Goal: Information Seeking & Learning: Learn about a topic

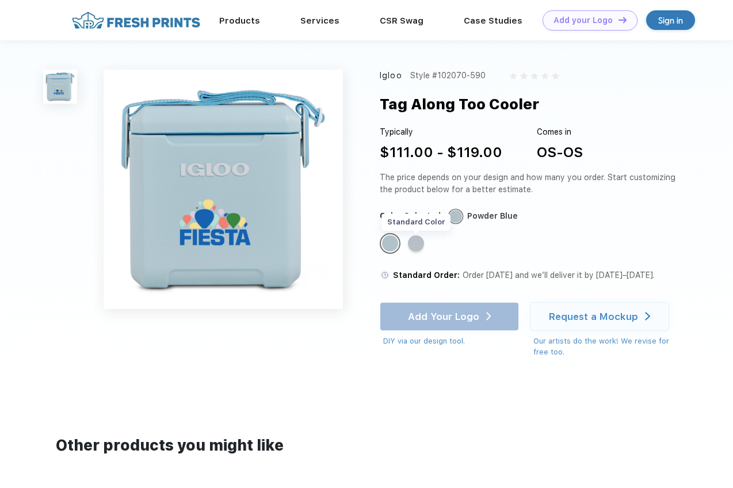
click at [421, 247] on div "Standard Color" at bounding box center [416, 243] width 16 height 16
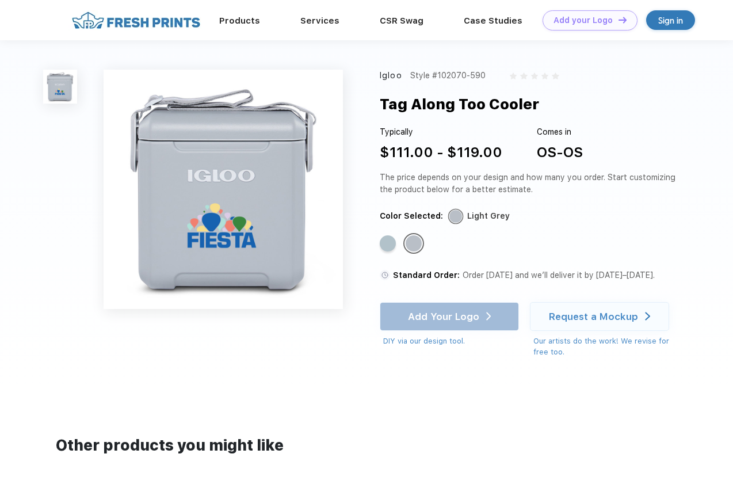
drag, startPoint x: 382, startPoint y: 102, endPoint x: 539, endPoint y: 110, distance: 156.8
click at [539, 110] on div "Tag Along Too Cooler" at bounding box center [459, 104] width 159 height 22
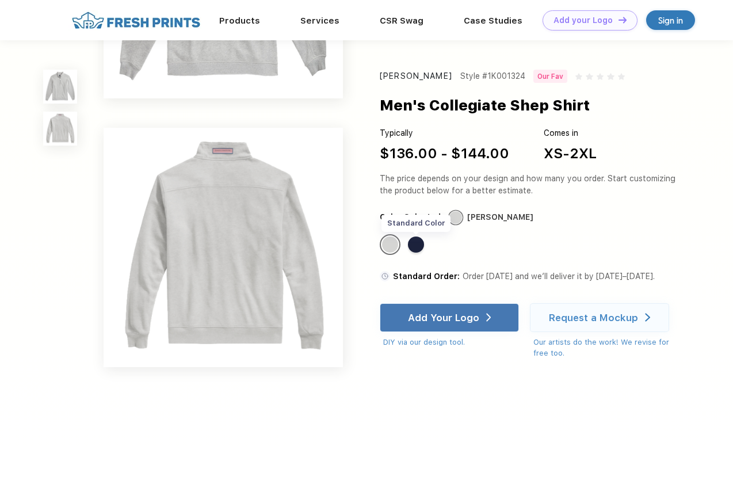
click at [416, 244] on div "Standard Color" at bounding box center [416, 245] width 16 height 16
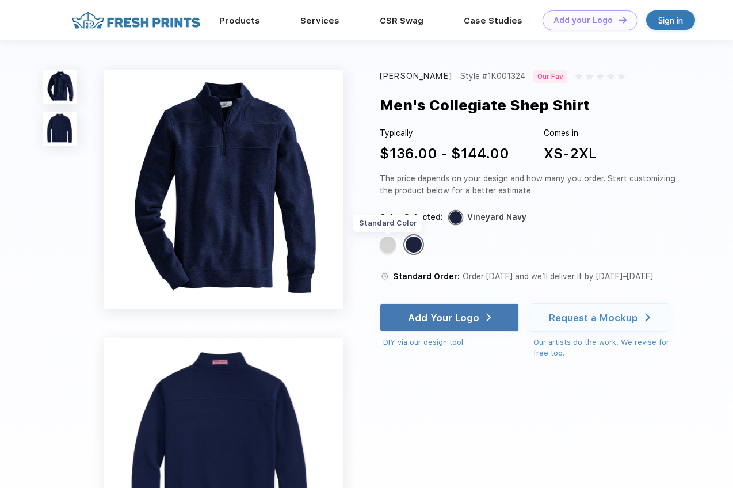
click at [386, 242] on div "Standard Color" at bounding box center [388, 245] width 16 height 16
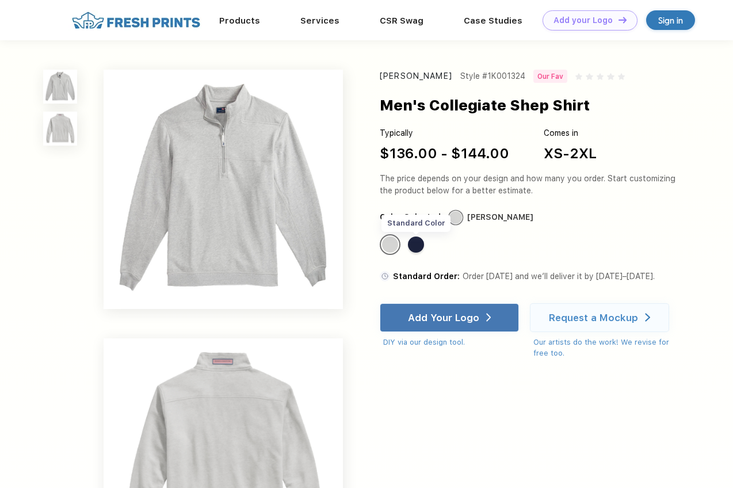
click at [415, 247] on div "Standard Color" at bounding box center [416, 245] width 16 height 16
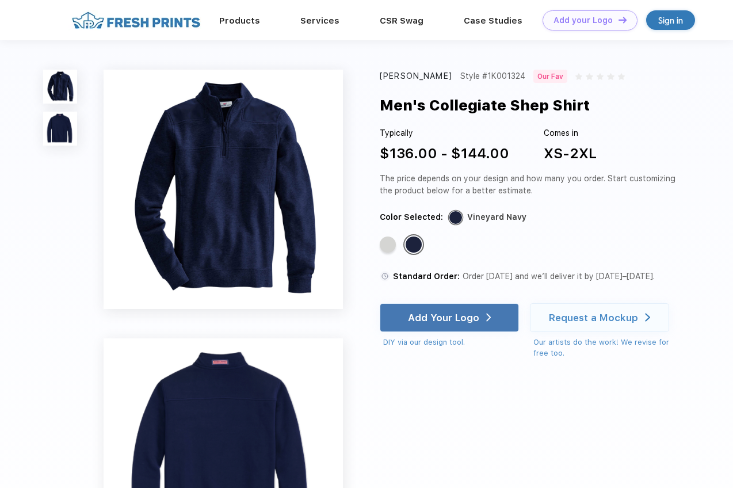
drag, startPoint x: 589, startPoint y: 96, endPoint x: 387, endPoint y: 104, distance: 202.7
click at [387, 104] on div "Men's Collegiate Shep Shirt" at bounding box center [485, 105] width 210 height 22
click at [501, 178] on div "The price depends on your design and how many you order. Start customizing the …" at bounding box center [530, 185] width 300 height 24
click at [395, 250] on div "Standard Color" at bounding box center [388, 245] width 16 height 16
click at [392, 248] on div "Standard Color" at bounding box center [388, 245] width 16 height 16
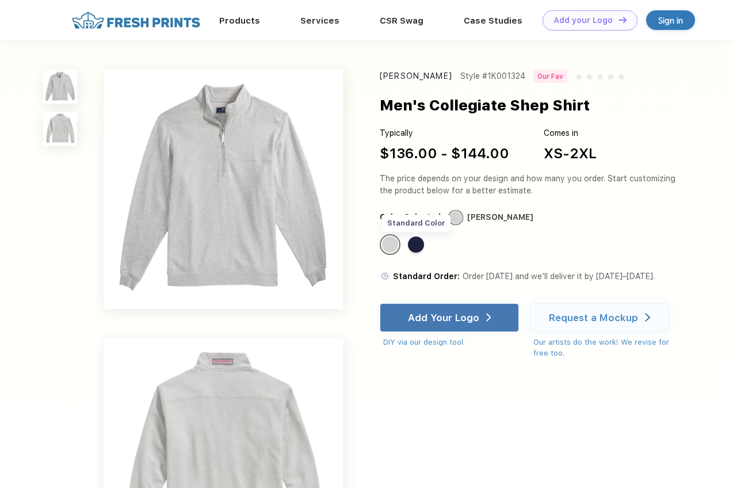
click at [414, 244] on div "Standard Color" at bounding box center [416, 245] width 16 height 16
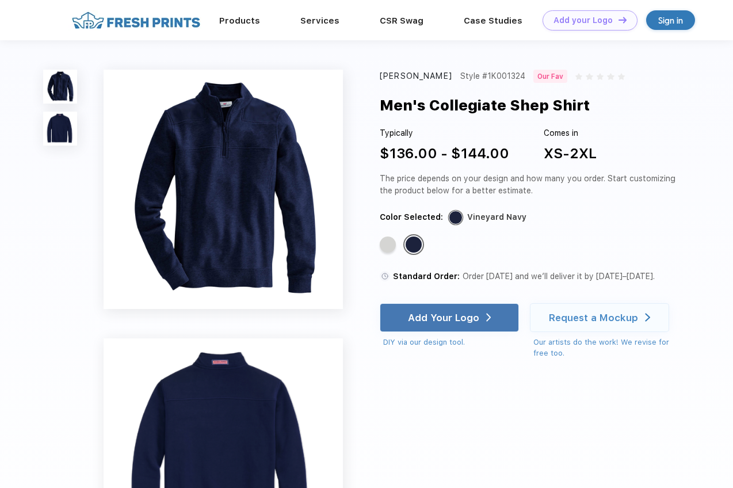
drag, startPoint x: 468, startPoint y: 216, endPoint x: 521, endPoint y: 216, distance: 53.5
click at [521, 216] on div "Vineyard Navy" at bounding box center [496, 217] width 59 height 12
copy div "Vineyard Navy"
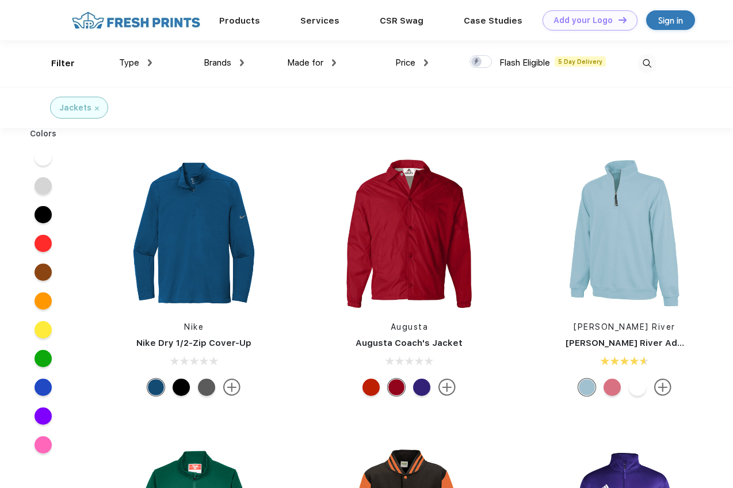
click at [223, 60] on span "Brands" at bounding box center [218, 63] width 28 height 10
click at [230, 60] on span "Brands" at bounding box center [218, 63] width 28 height 10
click at [243, 62] on img at bounding box center [242, 62] width 4 height 7
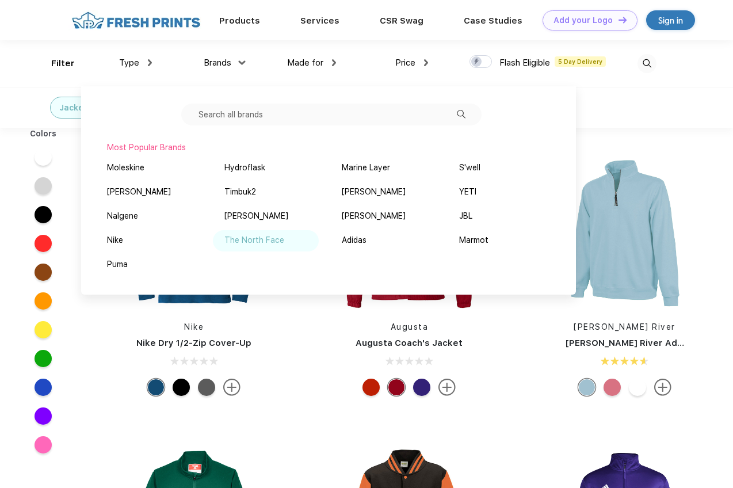
click at [264, 235] on div "The North Face" at bounding box center [254, 240] width 60 height 12
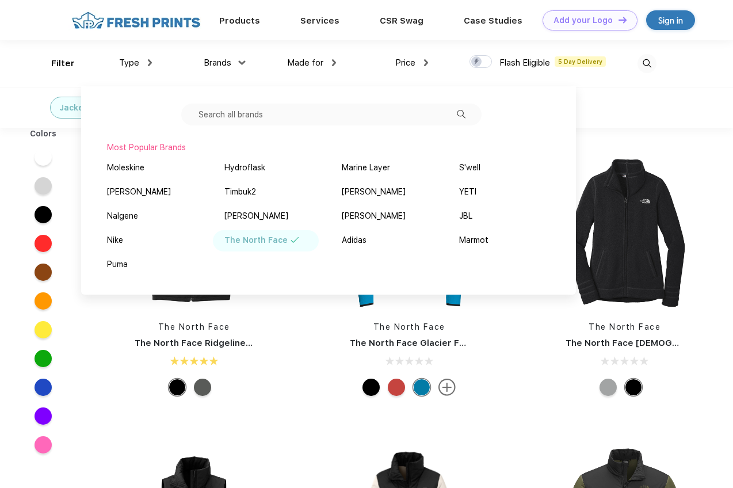
click at [644, 95] on div "Jackets The North Face" at bounding box center [366, 107] width 733 height 41
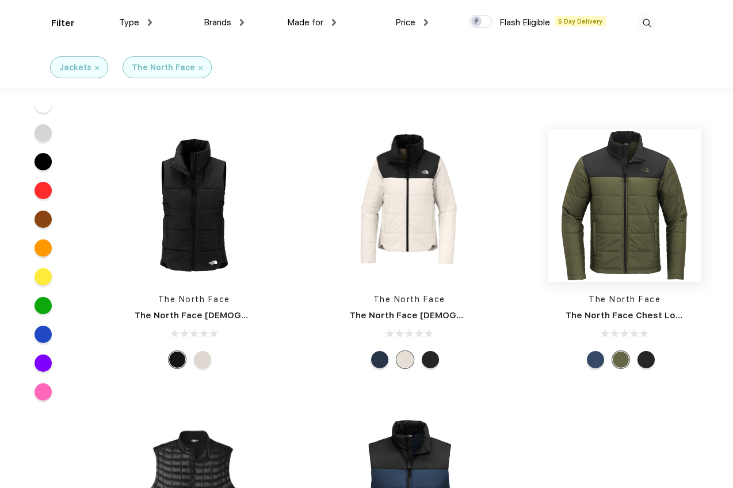
scroll to position [231, 0]
click at [616, 311] on link "The North Face Chest Logo Everyday Insulated Jacket" at bounding box center [686, 315] width 241 height 10
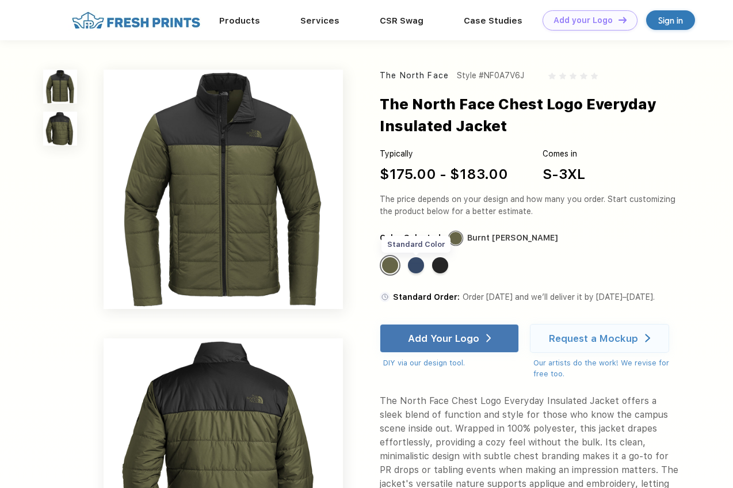
click at [420, 266] on div "Standard Color" at bounding box center [416, 265] width 16 height 16
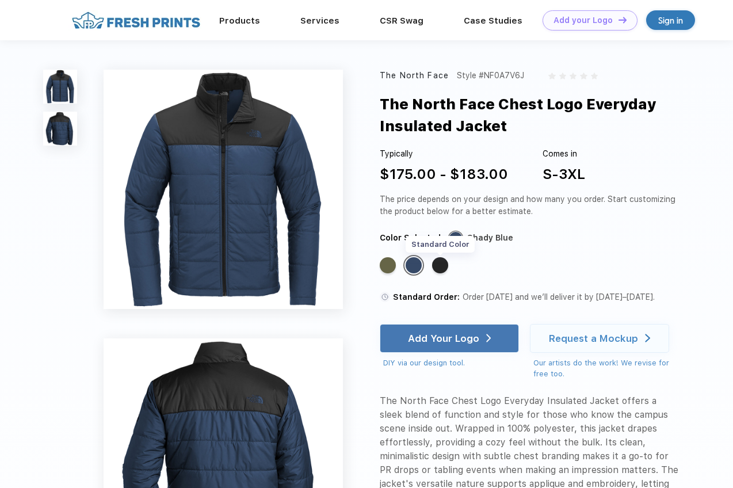
click at [441, 268] on div "Standard Color" at bounding box center [440, 265] width 16 height 16
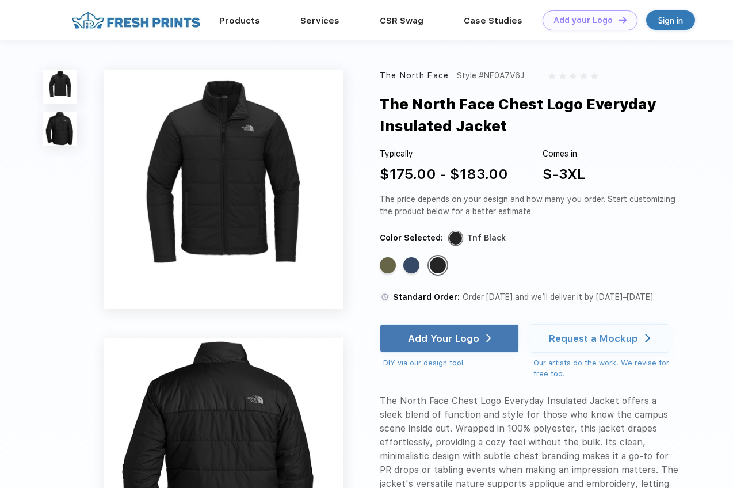
click at [51, 127] on img at bounding box center [60, 129] width 34 height 34
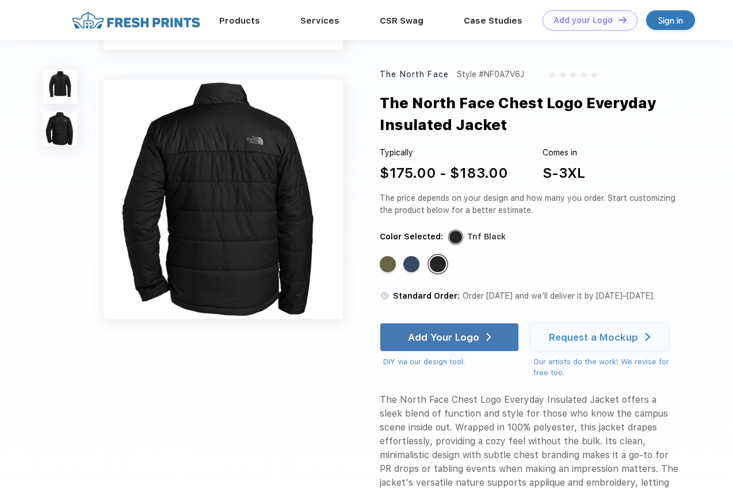
scroll to position [219, 0]
click at [52, 93] on img at bounding box center [60, 87] width 34 height 34
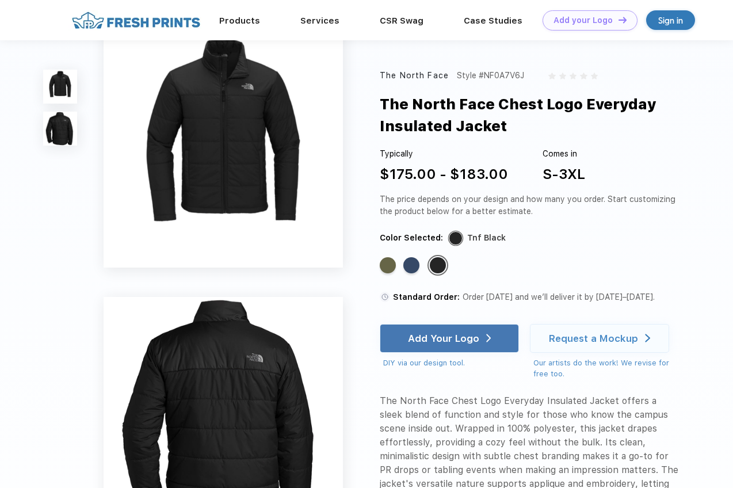
scroll to position [0, 0]
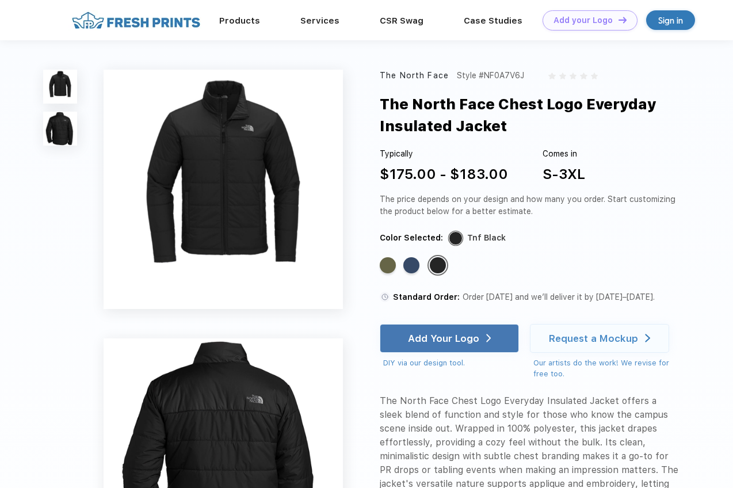
drag, startPoint x: 510, startPoint y: 127, endPoint x: 384, endPoint y: 101, distance: 128.2
click at [384, 101] on div "The North Face Chest Logo Everyday Insulated Jacket" at bounding box center [545, 115] width 330 height 44
click at [566, 236] on div "Color Selected: Tnf Black" at bounding box center [530, 238] width 300 height 12
